Goal: Task Accomplishment & Management: Manage account settings

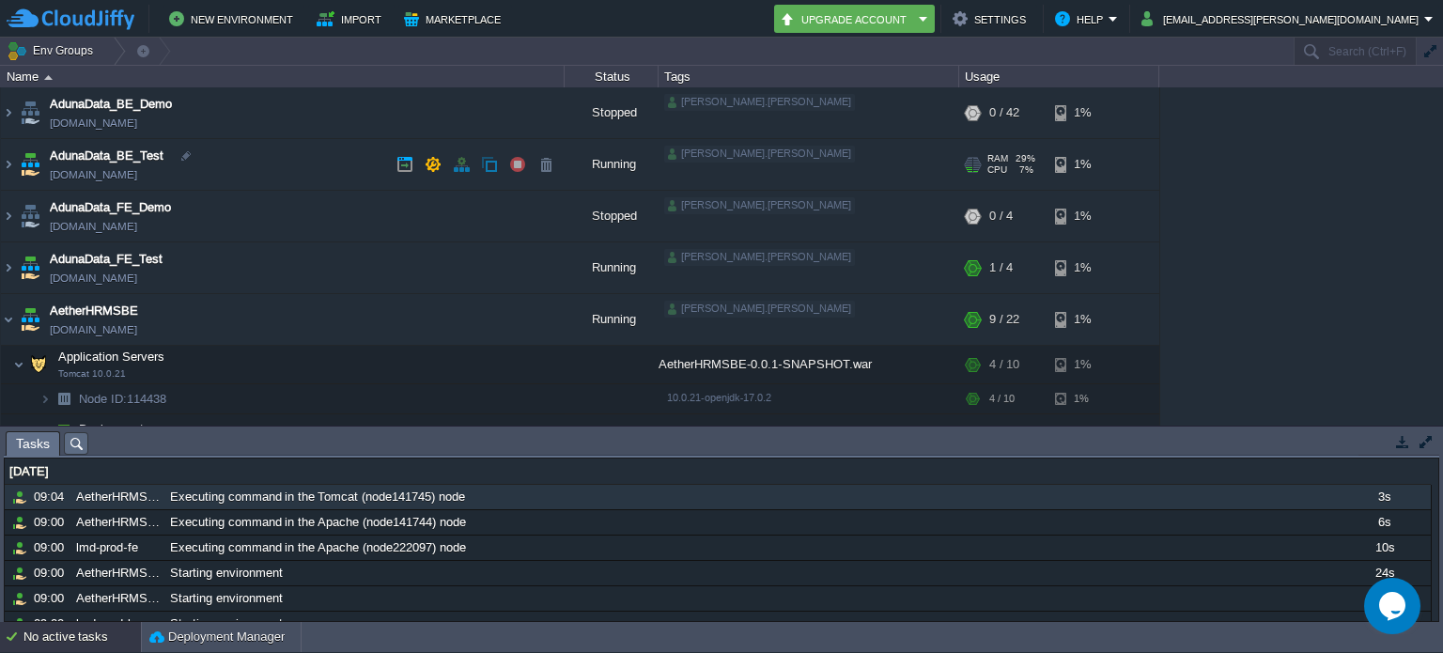
click at [17, 166] on img at bounding box center [30, 164] width 26 height 51
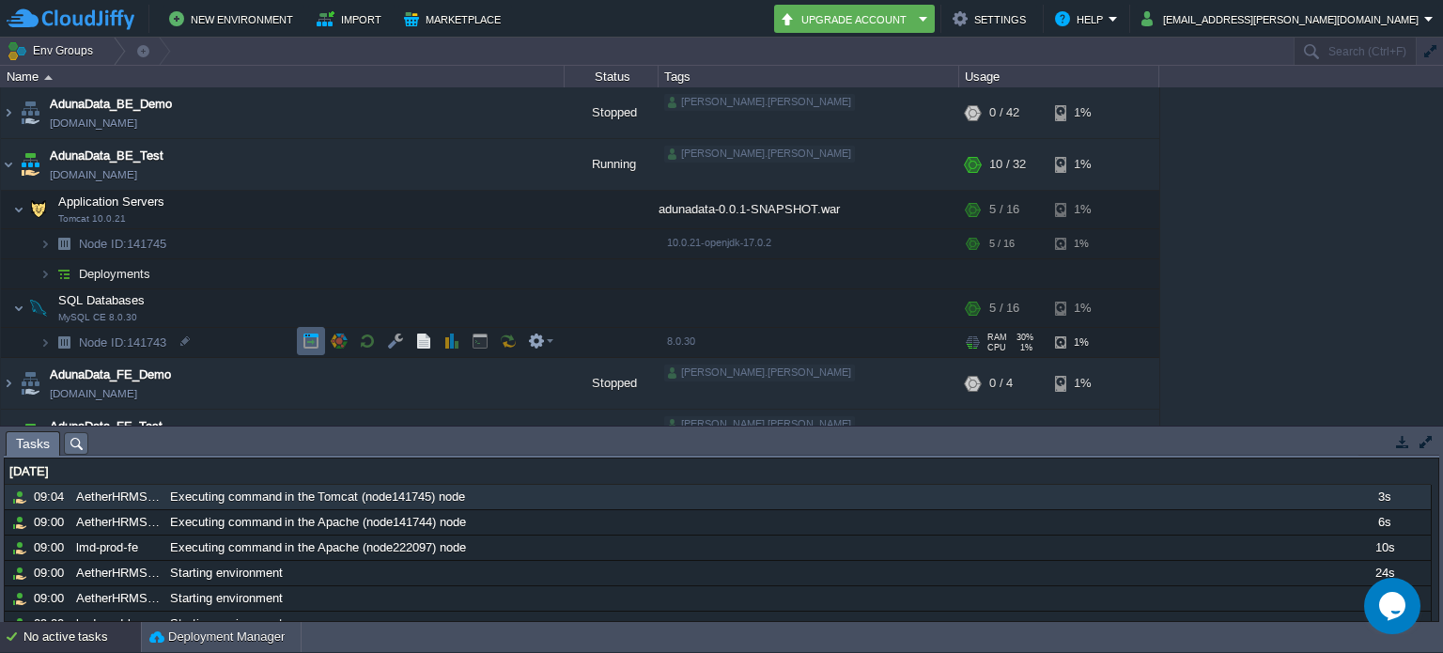
click at [317, 343] on button "button" at bounding box center [310, 340] width 17 height 17
drag, startPoint x: 11, startPoint y: 172, endPoint x: 21, endPoint y: 183, distance: 14.7
click at [11, 172] on img at bounding box center [8, 164] width 15 height 51
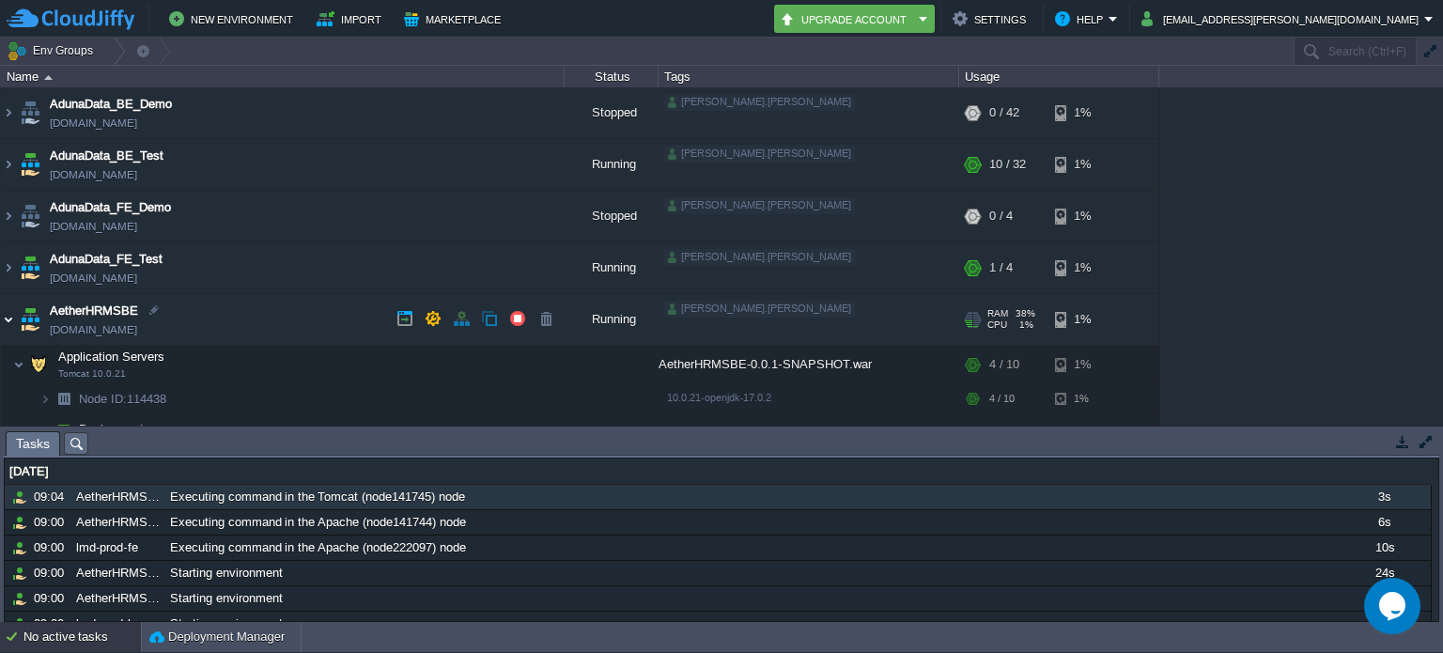
click at [5, 324] on img at bounding box center [8, 319] width 15 height 51
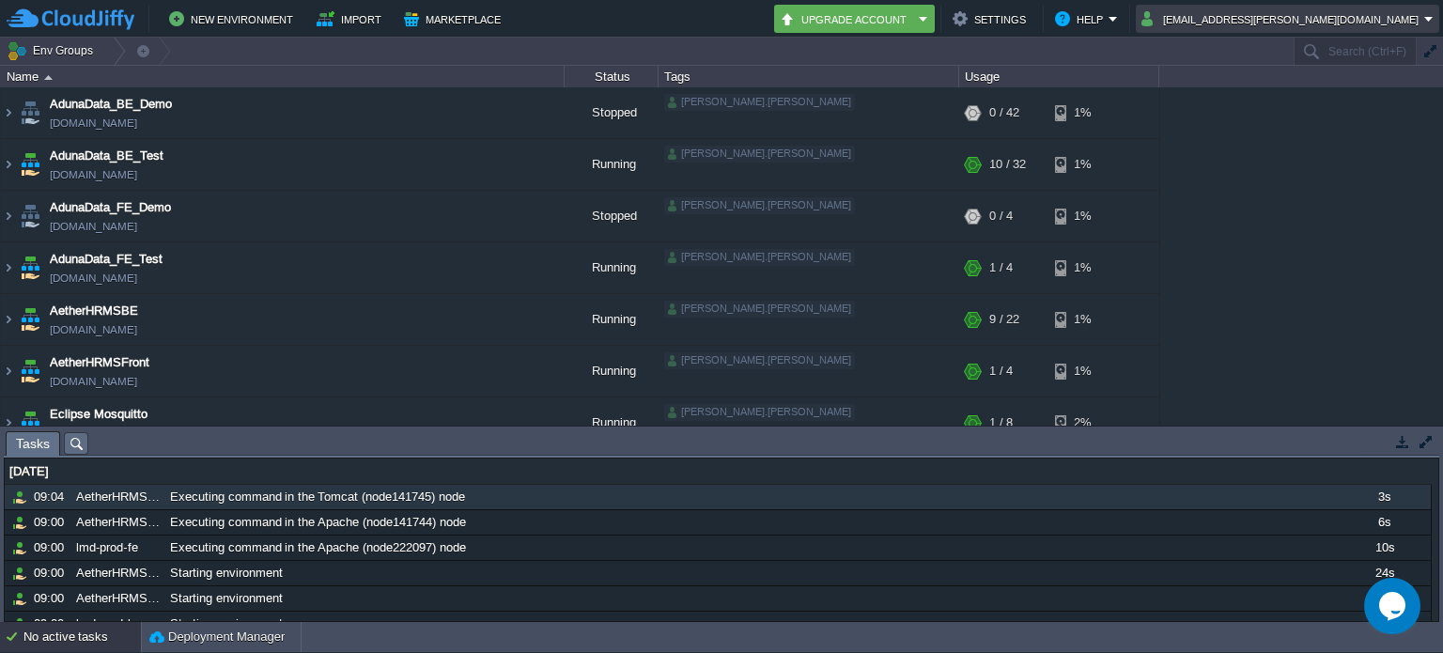
click at [1397, 22] on button "[EMAIL_ADDRESS][PERSON_NAME][DOMAIN_NAME]" at bounding box center [1282, 19] width 283 height 23
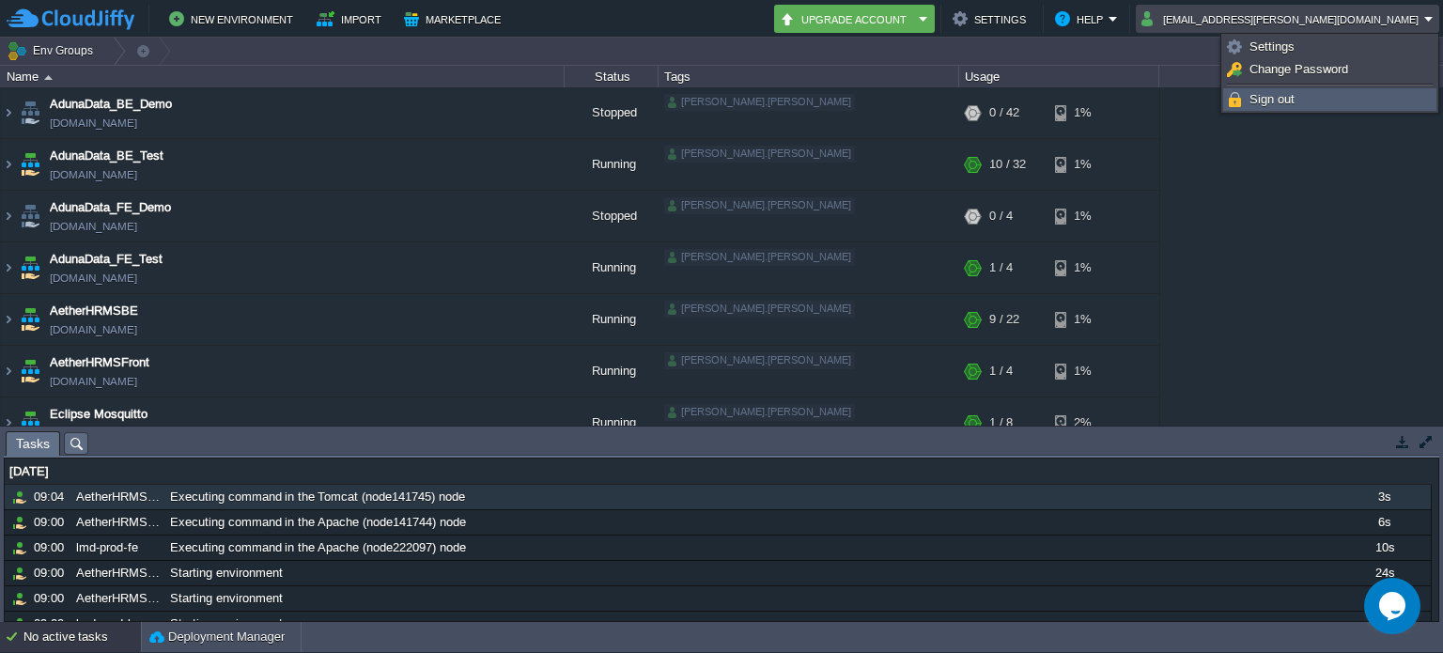
click at [1360, 91] on link "Sign out" at bounding box center [1329, 99] width 211 height 21
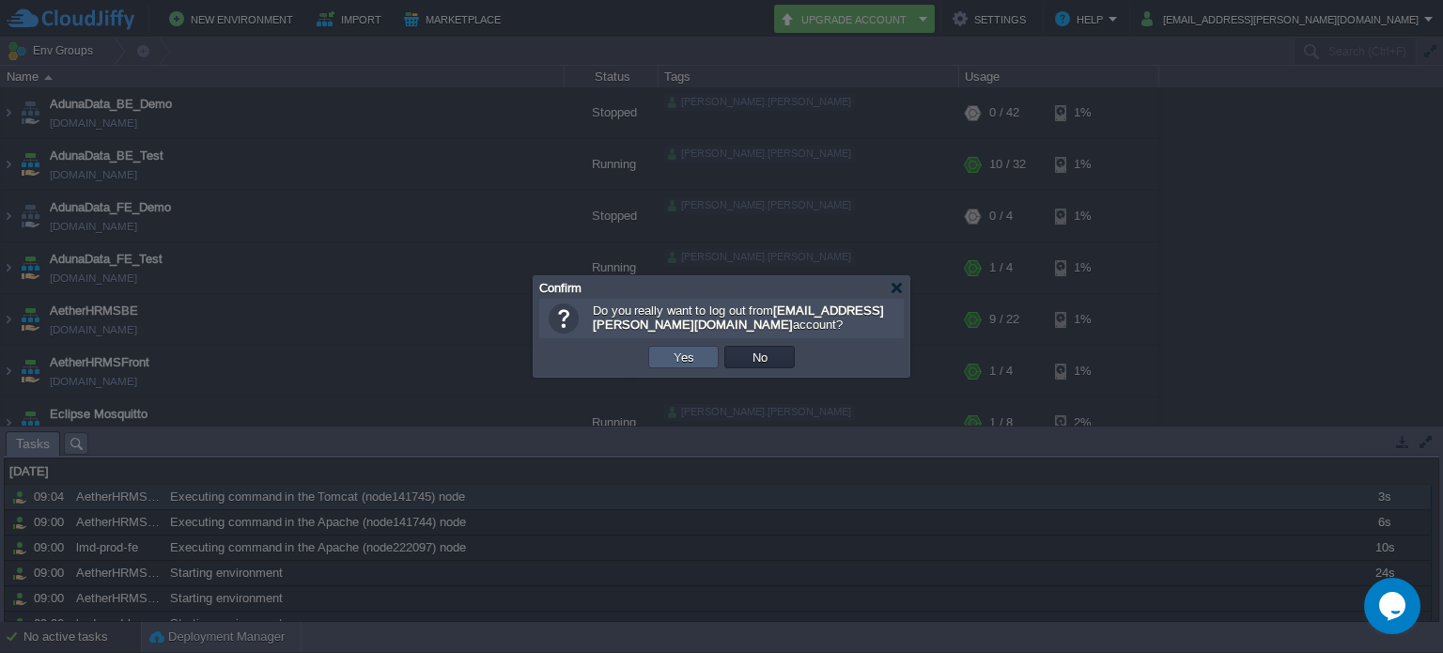
click at [691, 365] on td "Yes" at bounding box center [683, 357] width 70 height 23
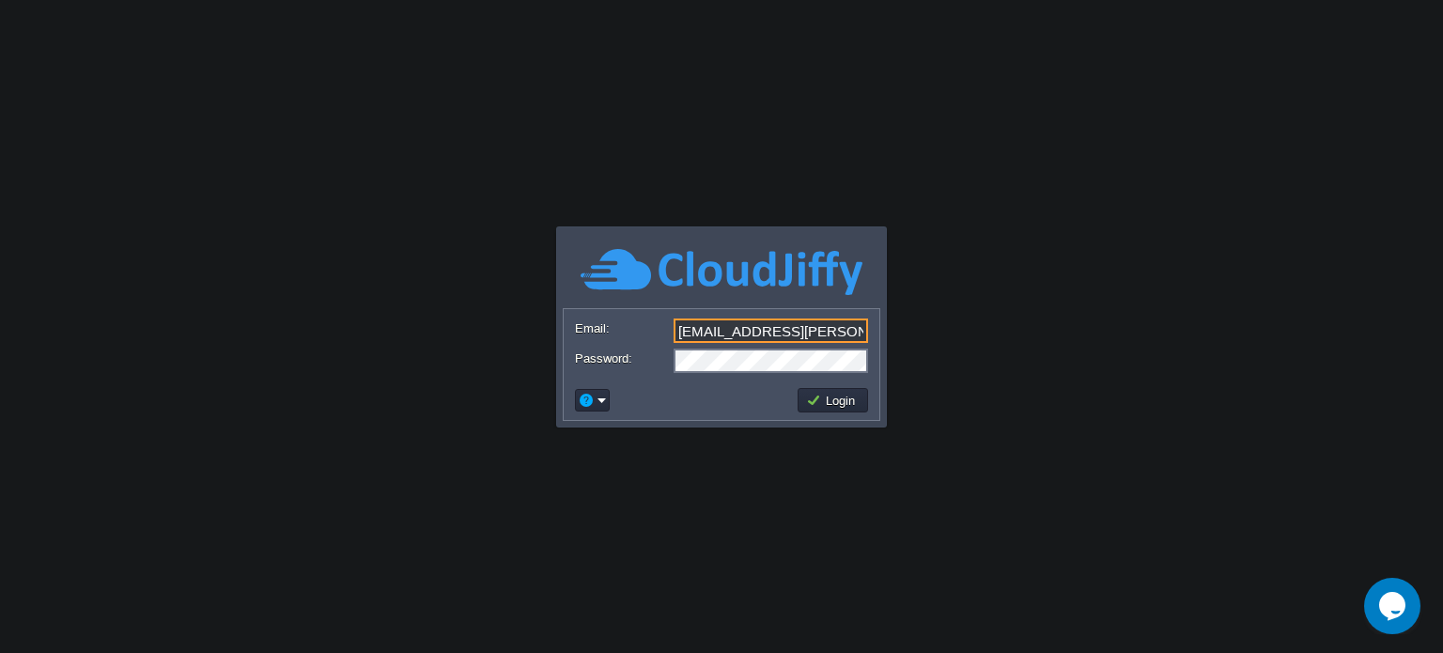
type input "saurabh.pawar@aetherti.com"
click at [822, 403] on button "Login" at bounding box center [833, 400] width 54 height 17
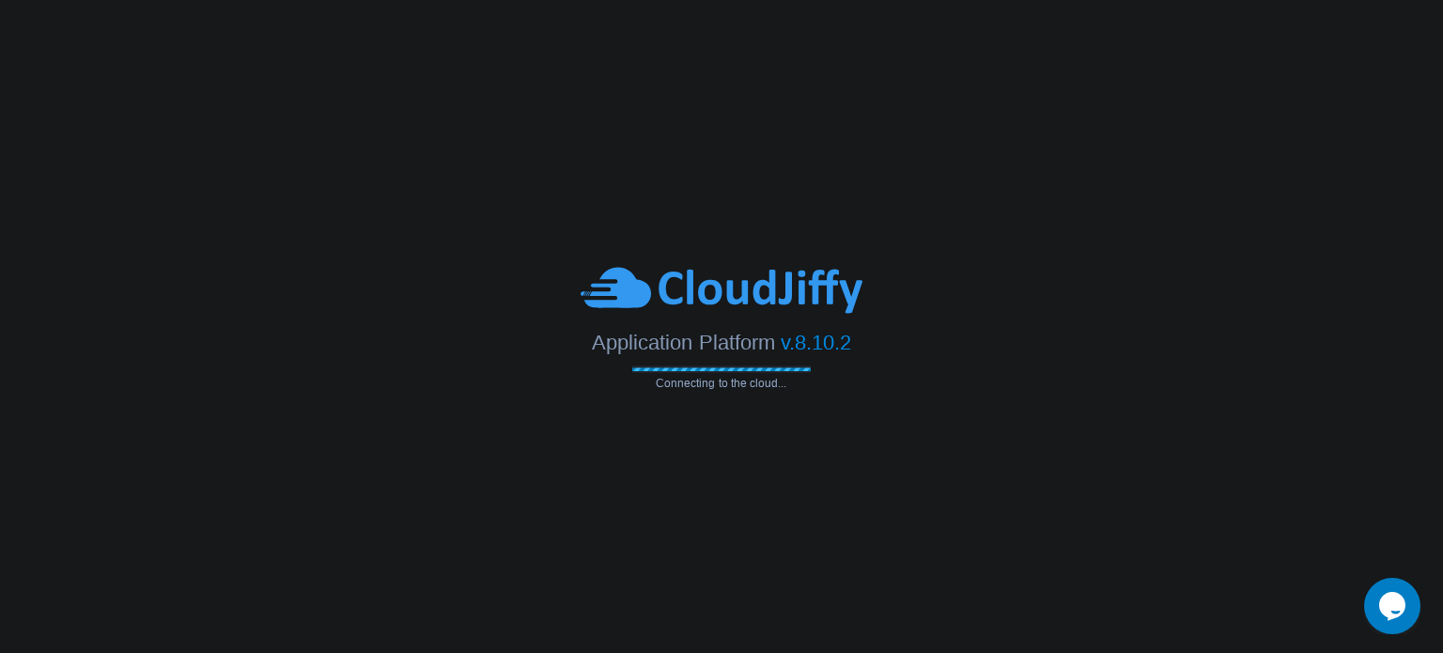
drag, startPoint x: 1146, startPoint y: 517, endPoint x: 1029, endPoint y: 521, distance: 116.6
click at [1029, 521] on body "Application Platform v.8.10.2 Connecting to the cloud... Email: saurabh.pawar@a…" at bounding box center [721, 326] width 1443 height 653
